Goal: Task Accomplishment & Management: Use online tool/utility

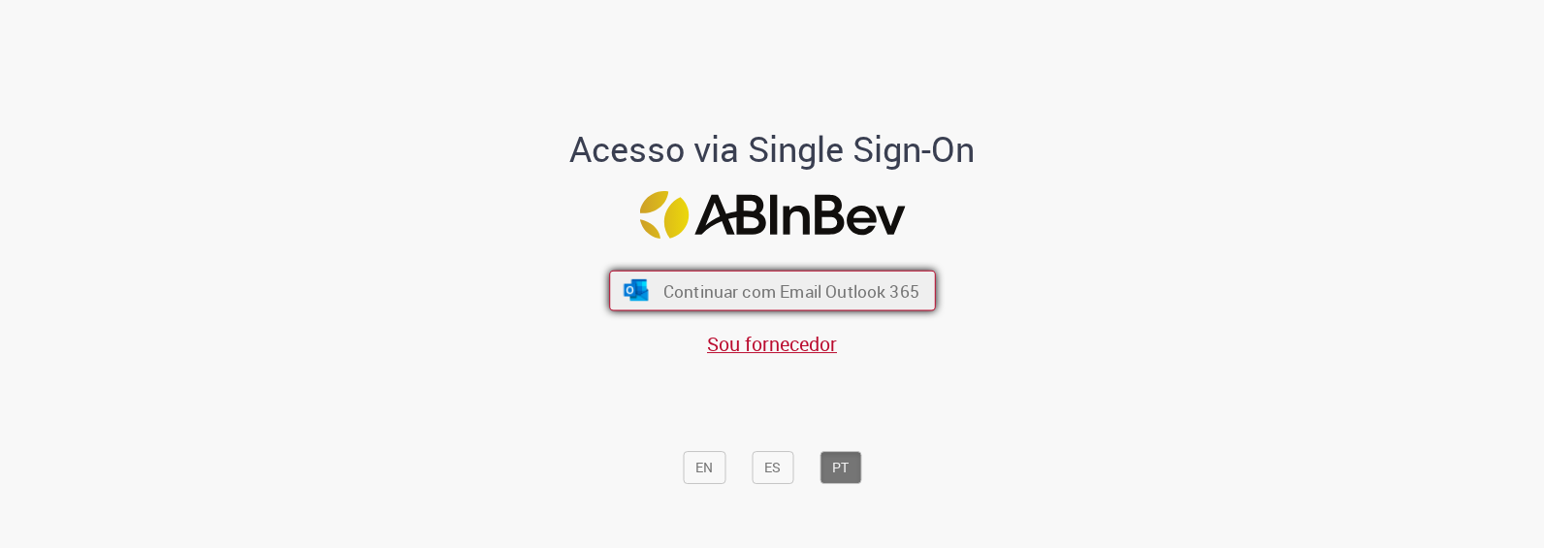
click at [799, 301] on span "Continuar com Email Outlook 365" at bounding box center [790, 290] width 256 height 22
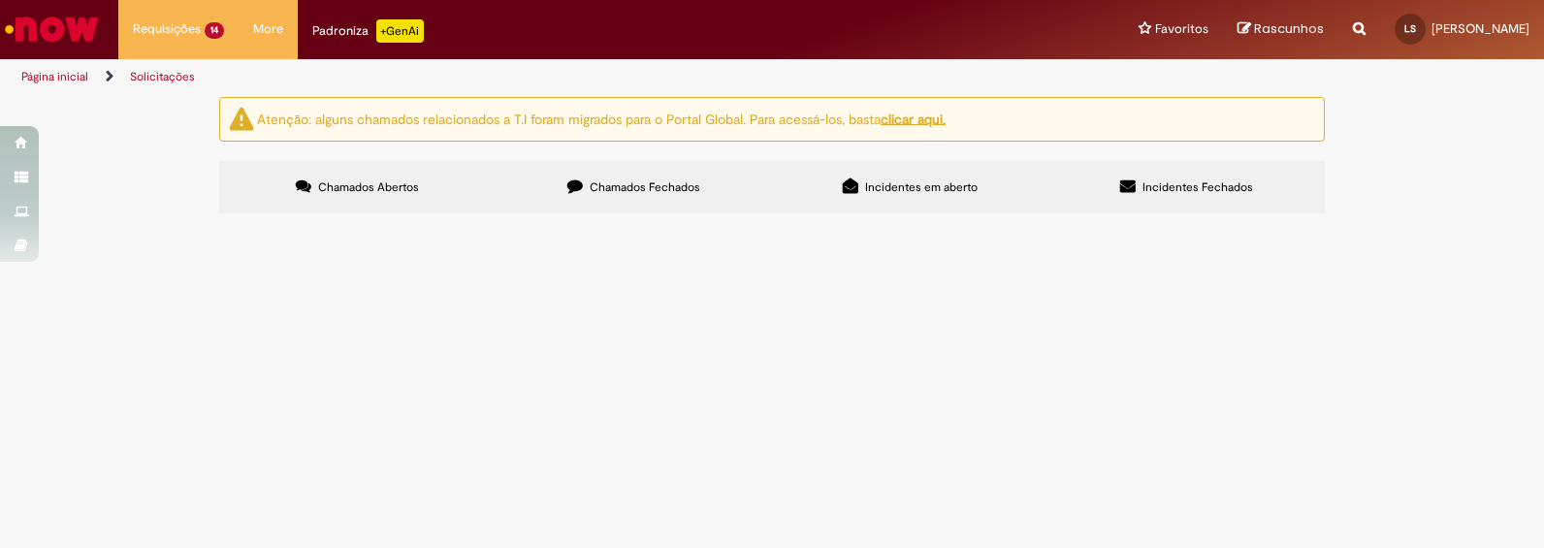
scroll to position [321, 0]
click at [0, 0] on span "Emissão de Comodato" at bounding box center [0, 0] width 0 height 0
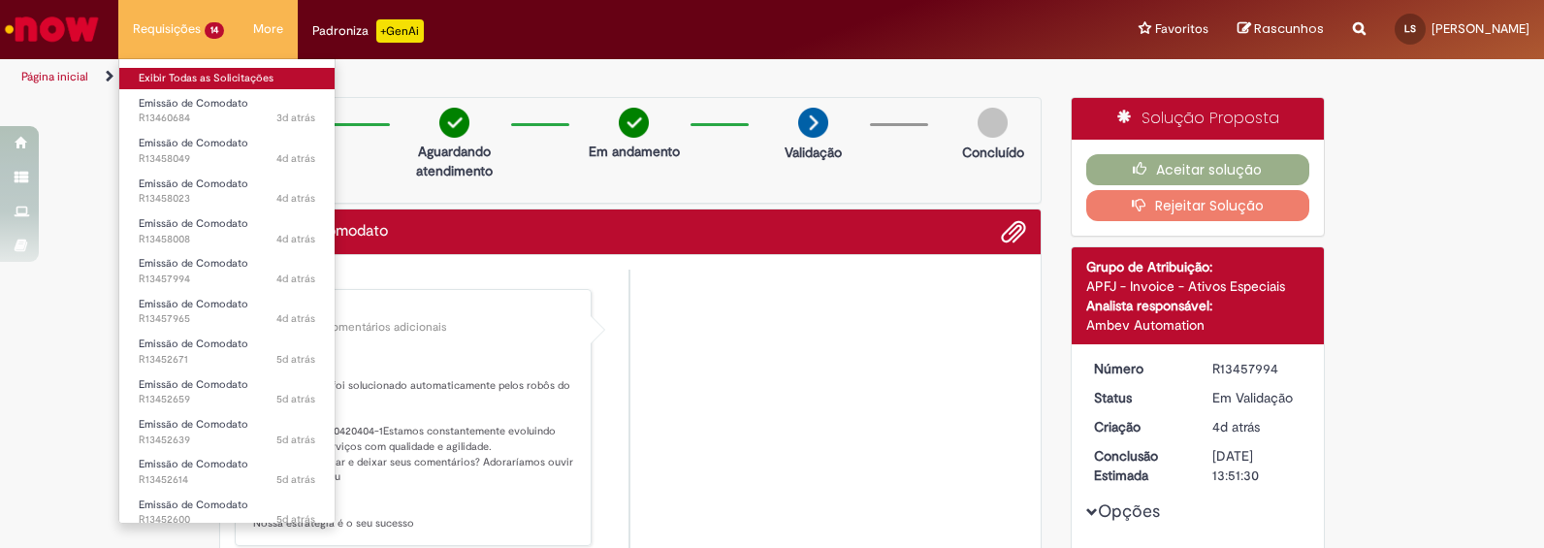
click at [180, 80] on link "Exibir Todas as Solicitações" at bounding box center [226, 78] width 215 height 21
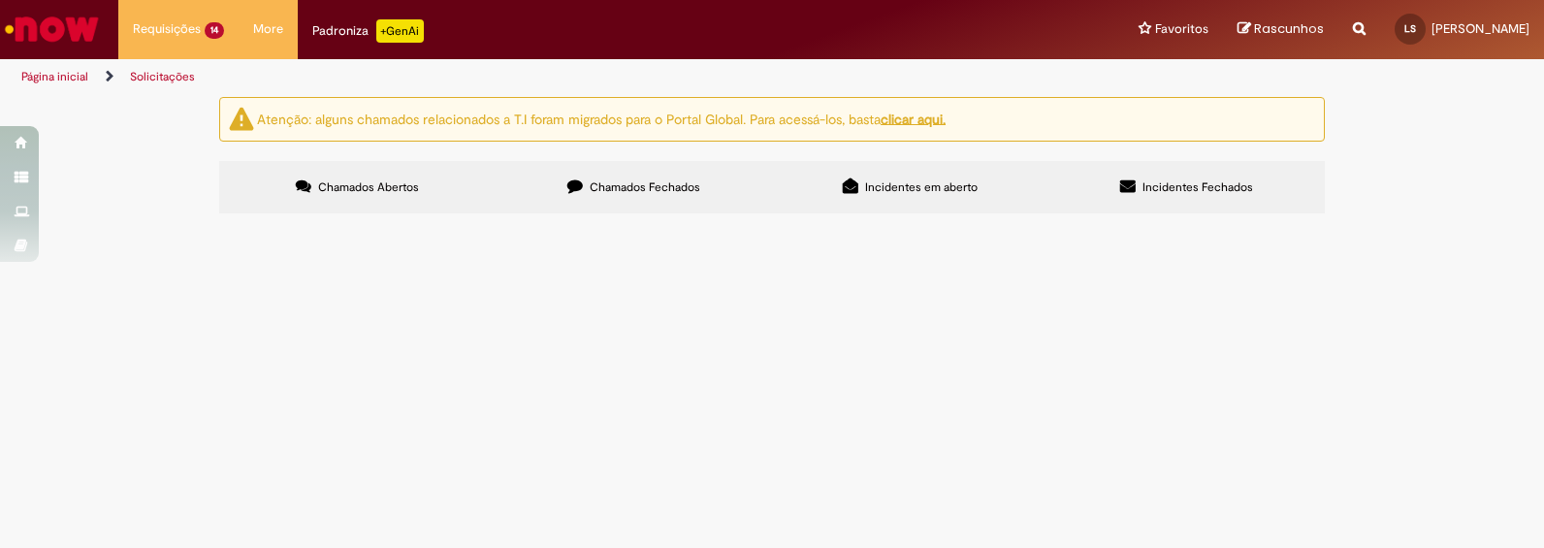
scroll to position [81, 0]
